Goal: Check status: Check status

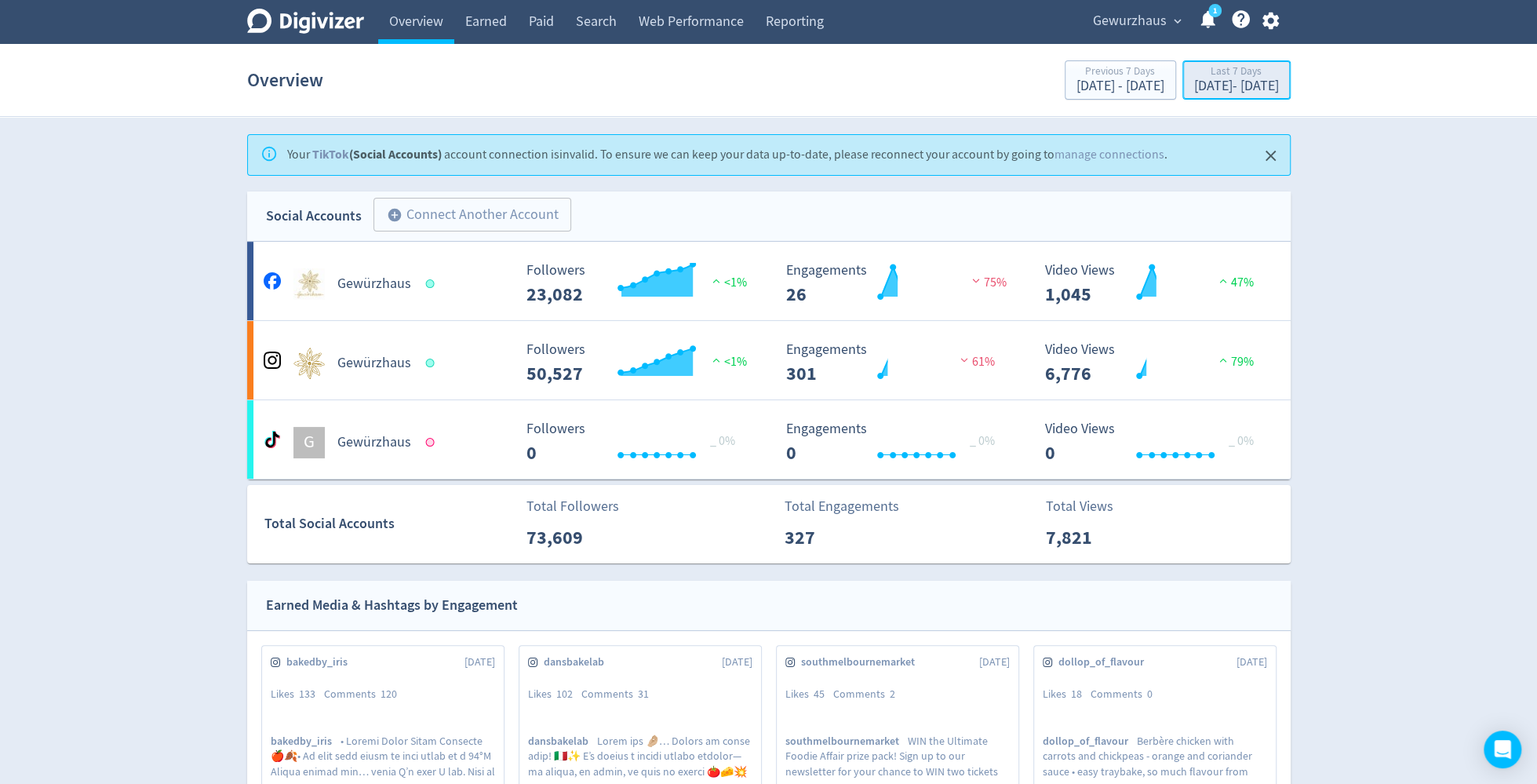
click at [1195, 83] on div "[DATE] - [DATE]" at bounding box center [1237, 85] width 84 height 14
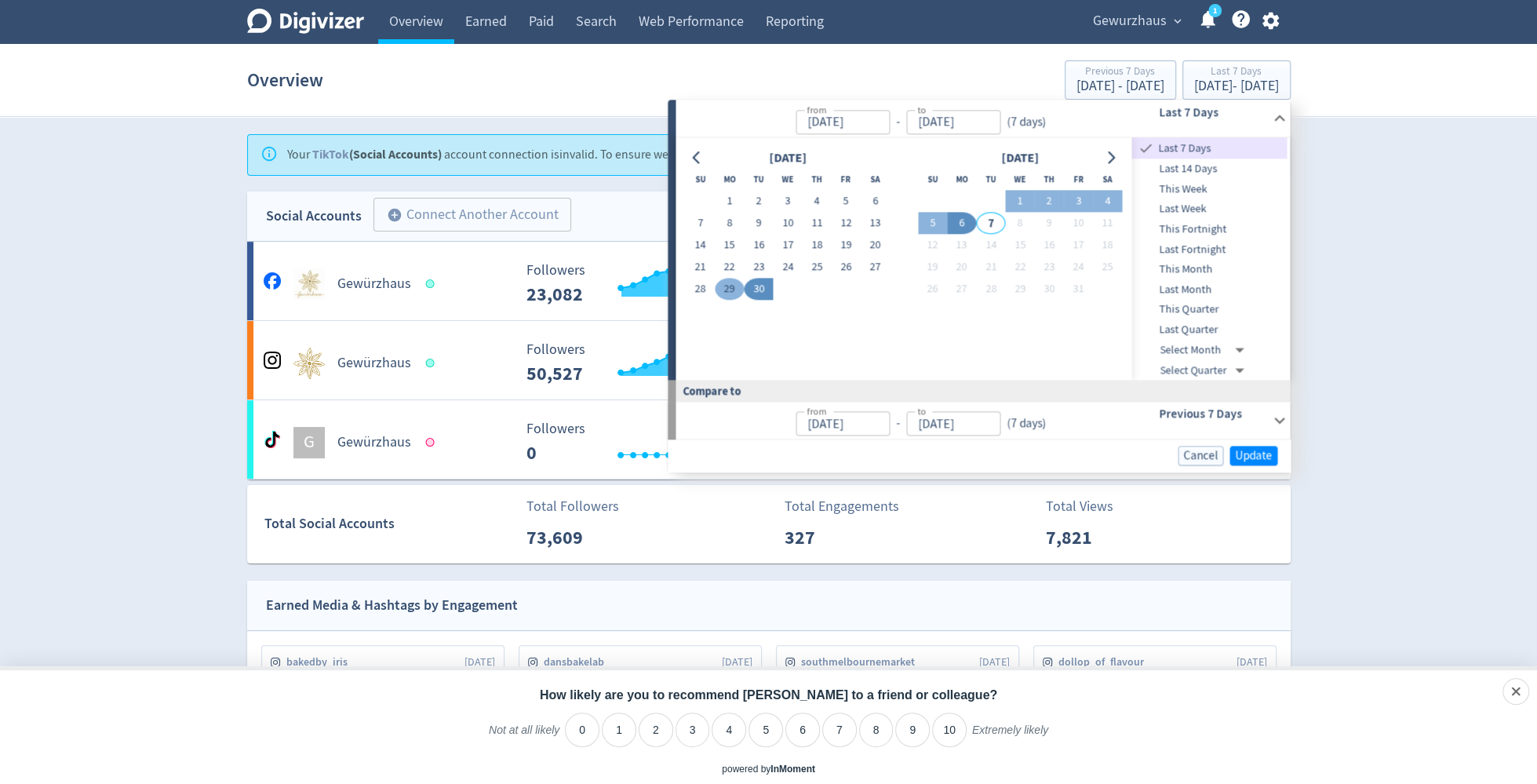
click at [724, 288] on button "29" at bounding box center [729, 289] width 29 height 22
type input "[DATE]"
click at [939, 221] on button "5" at bounding box center [933, 224] width 29 height 22
type input "[DATE]"
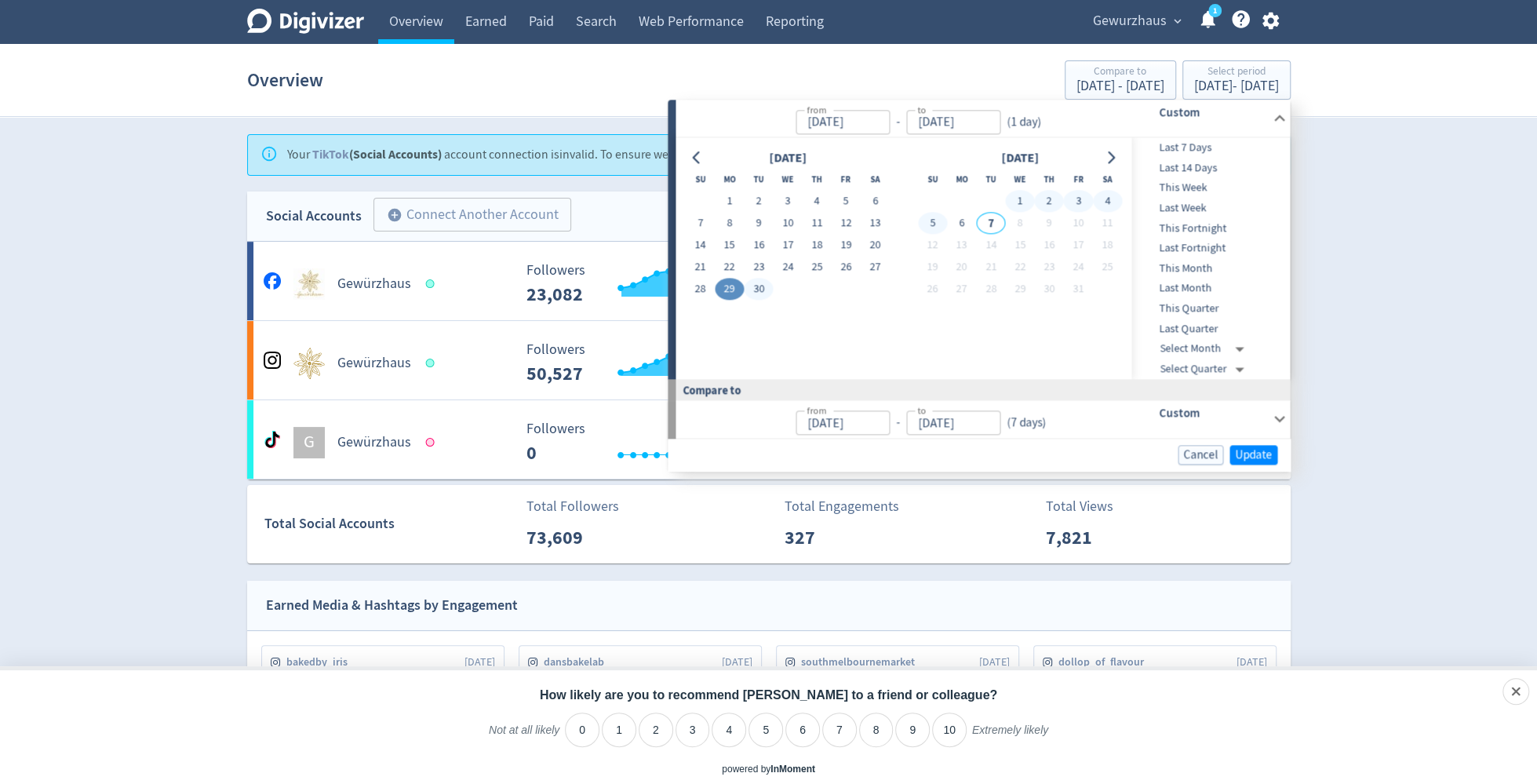
type input "[DATE]"
click at [1253, 454] on span "Update" at bounding box center [1253, 454] width 37 height 12
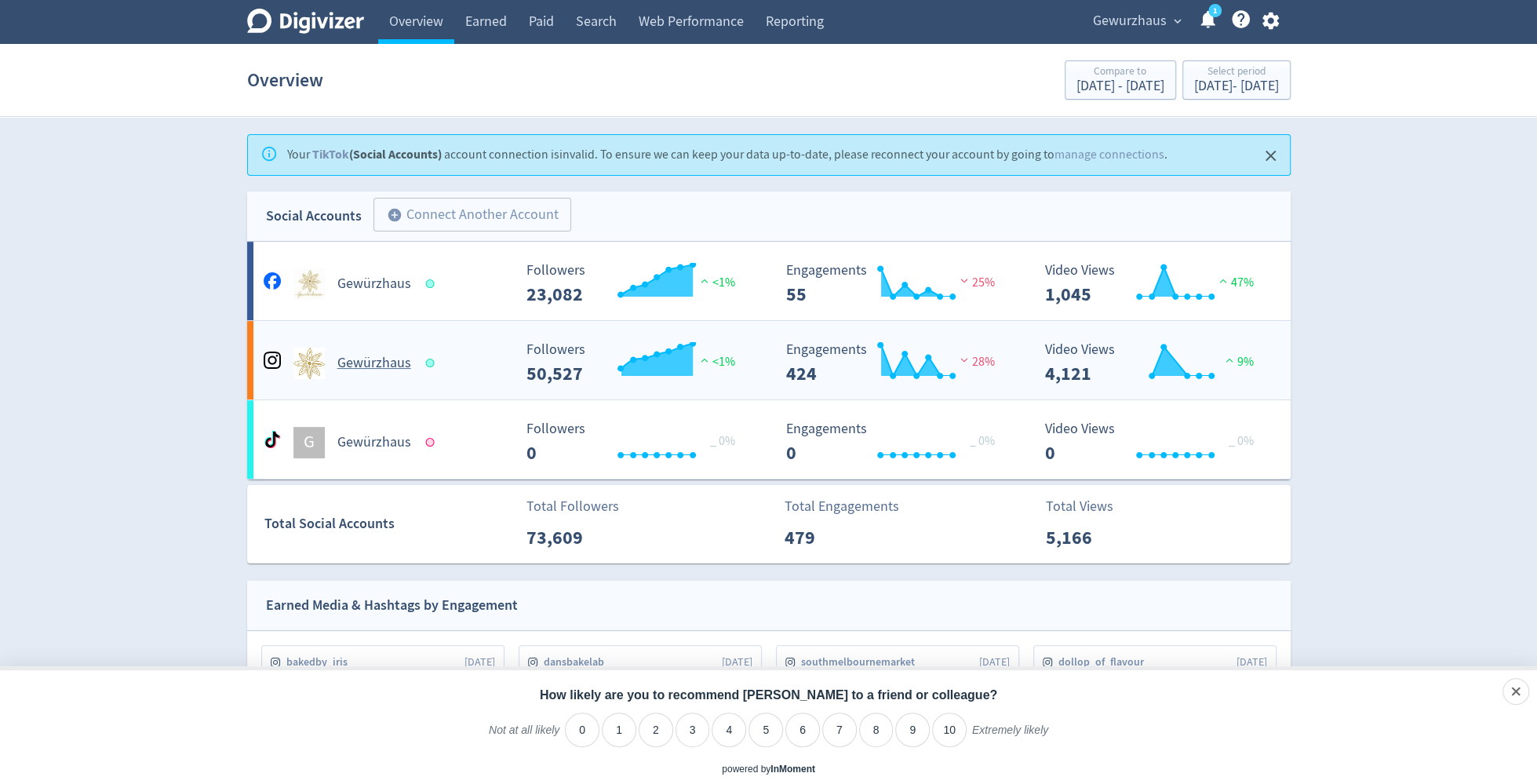
click at [367, 353] on h5 "Gewürzhaus" at bounding box center [374, 363] width 73 height 19
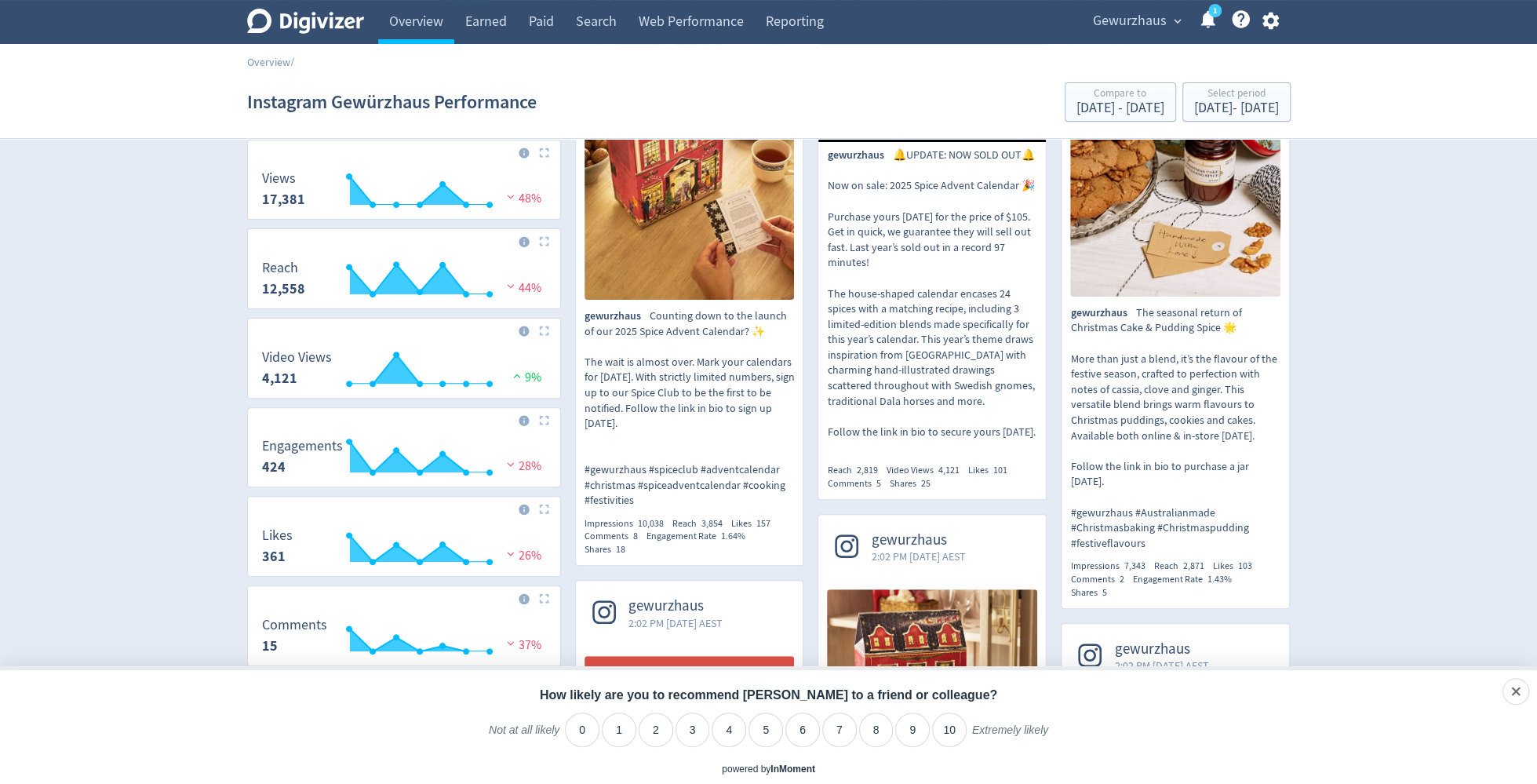
scroll to position [236, 0]
